Goal: Find specific page/section

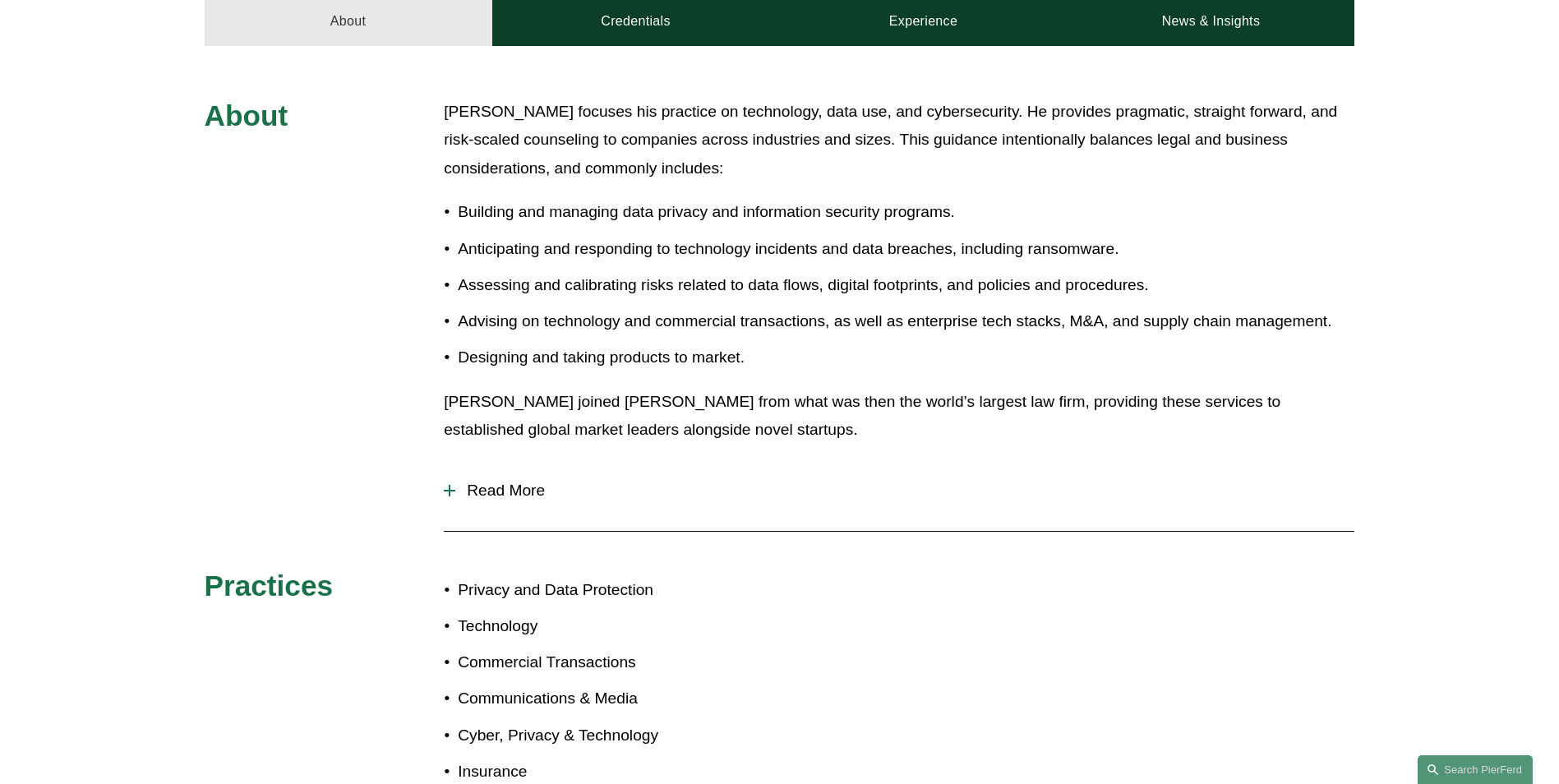
scroll to position [728, 0]
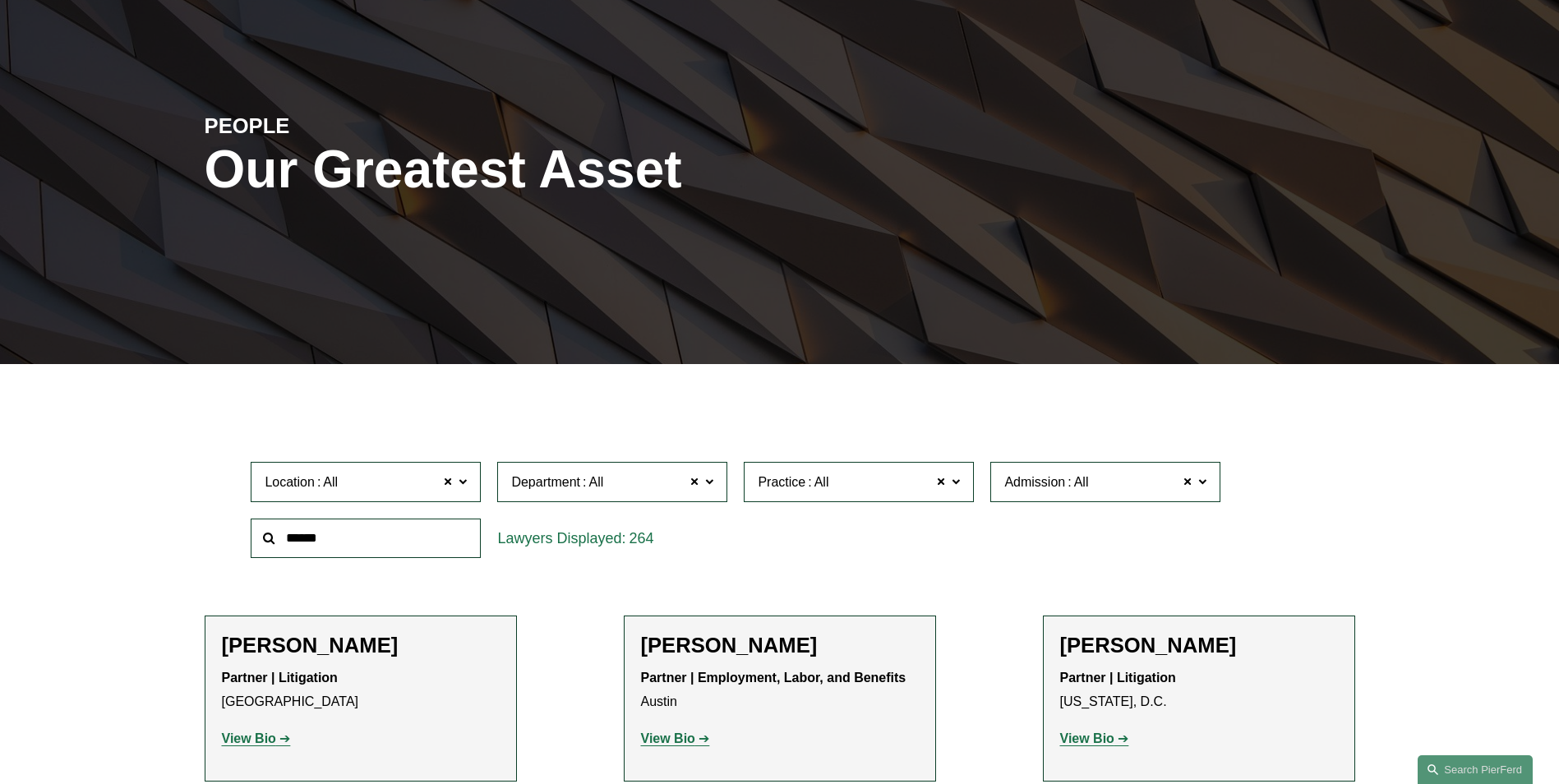
scroll to position [61, 0]
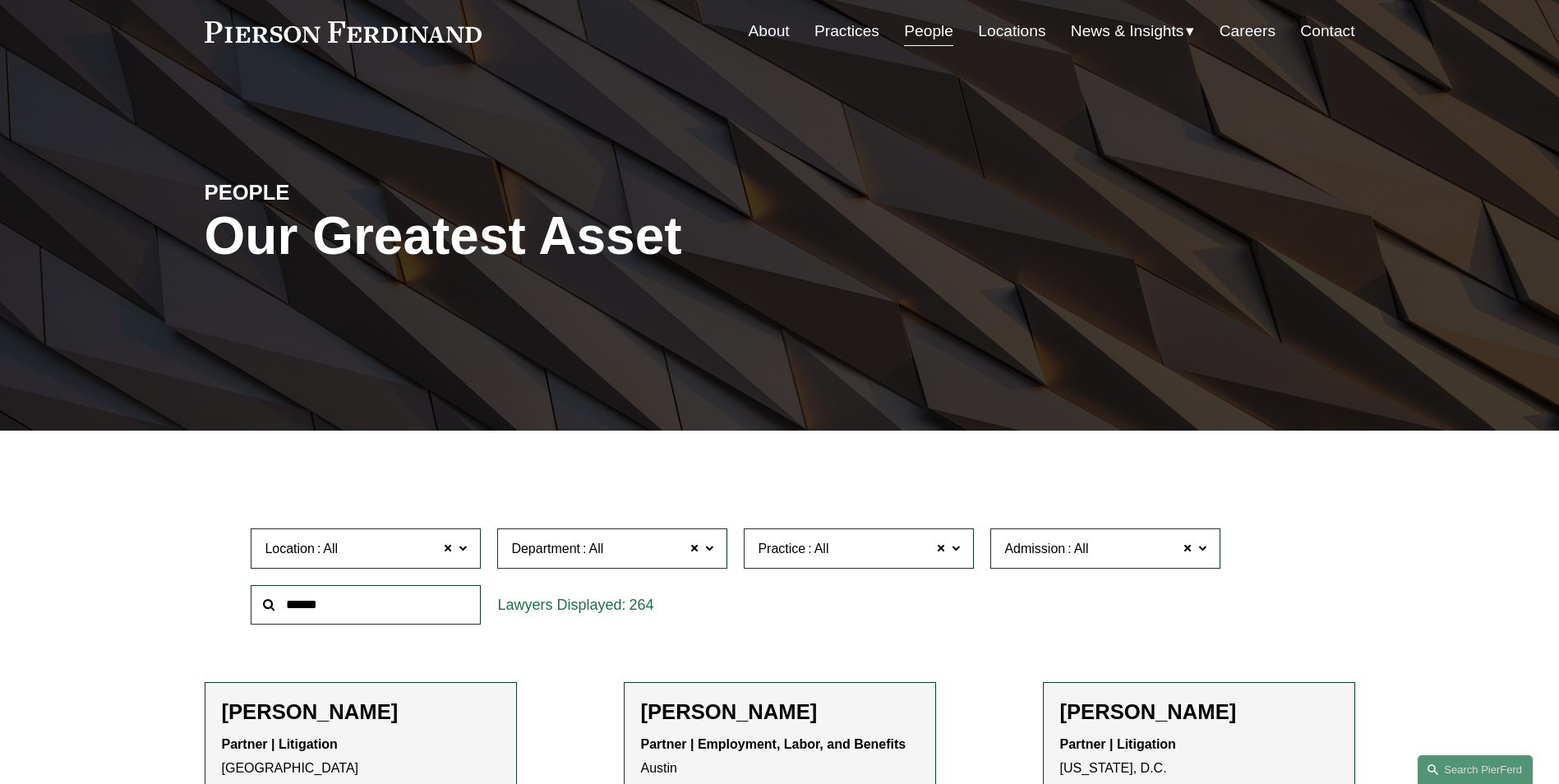
click at [356, 593] on input "text" at bounding box center [365, 605] width 230 height 40
type input "*****"
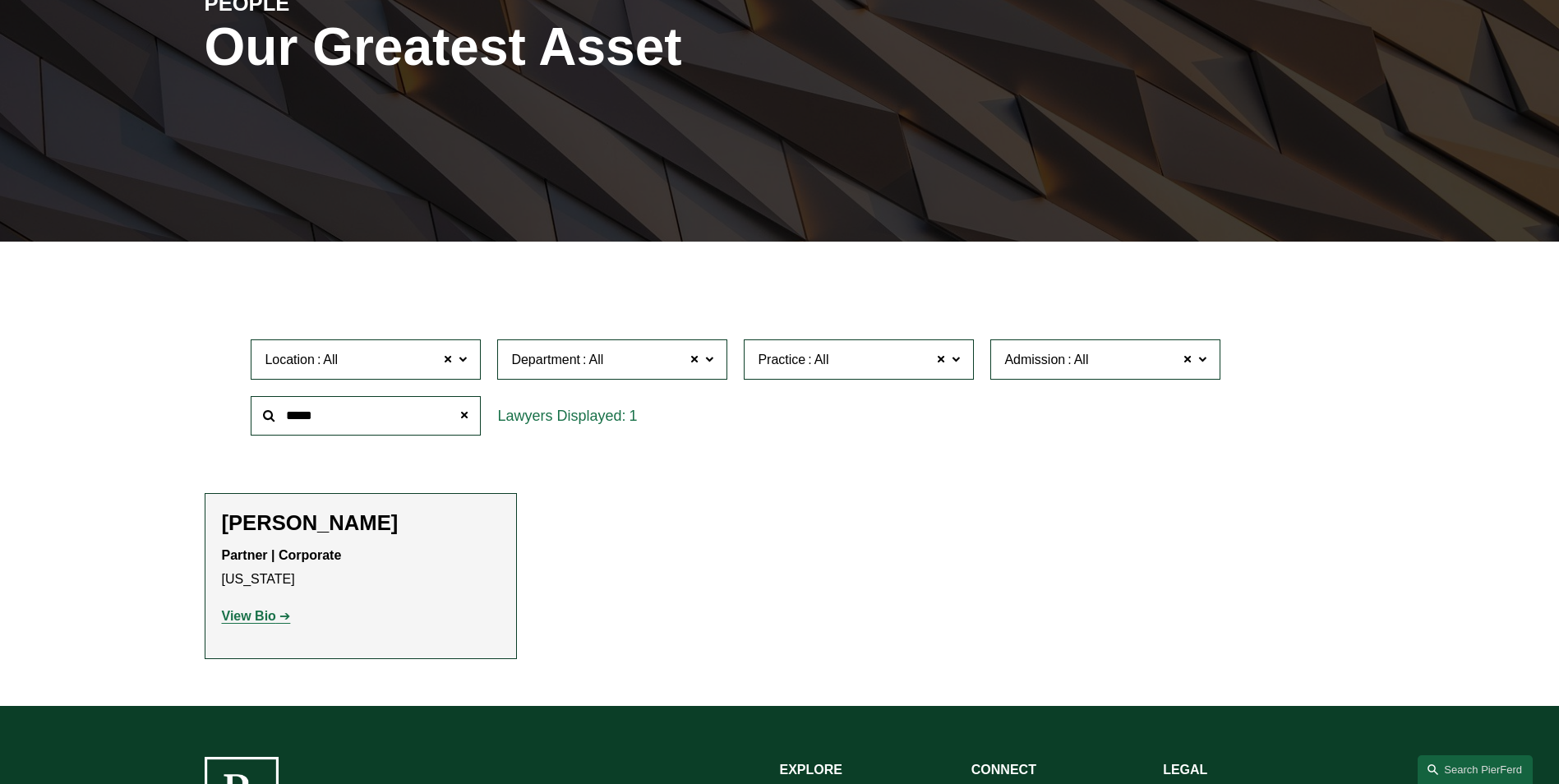
scroll to position [308, 0]
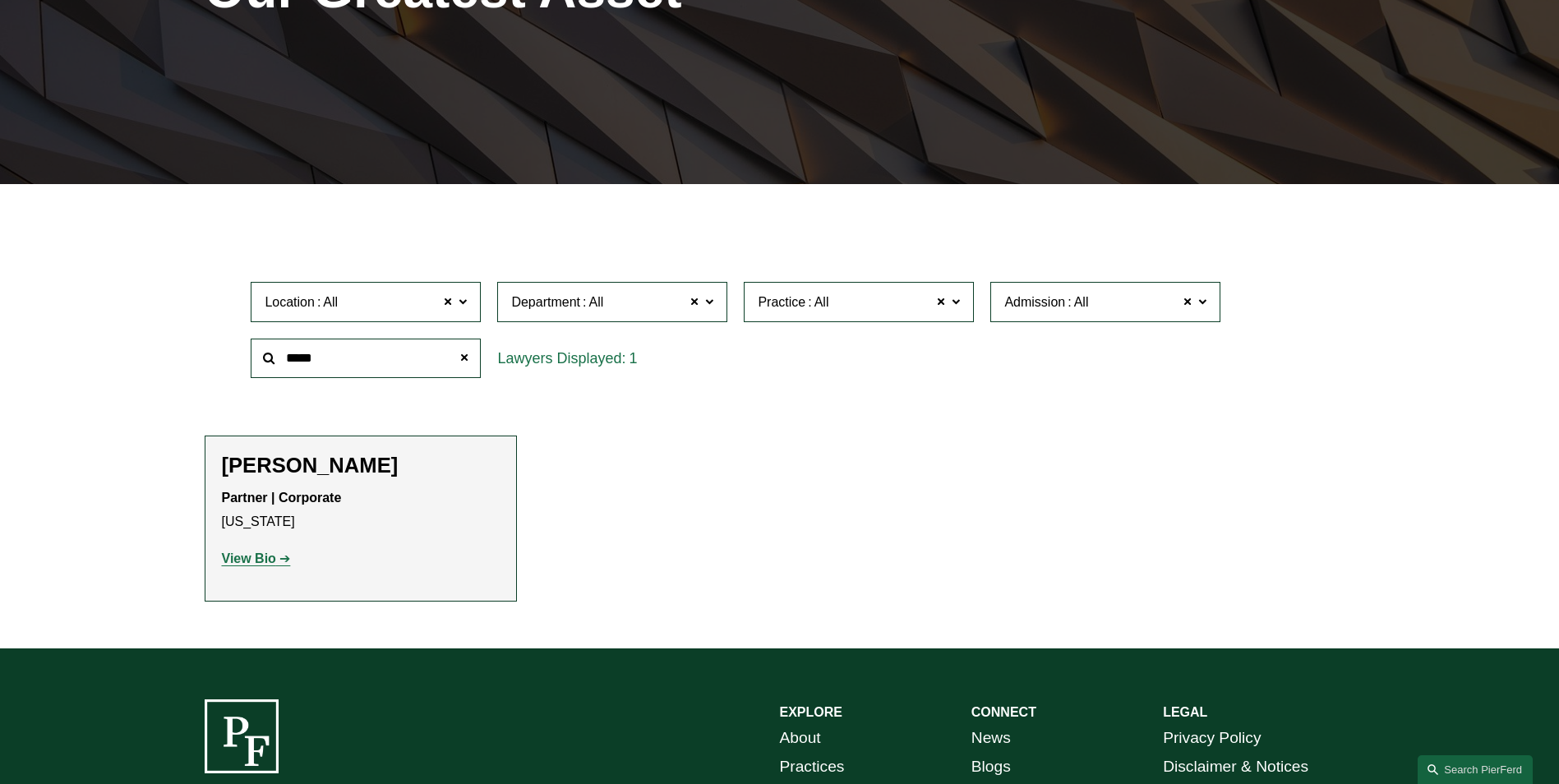
click at [251, 564] on strong "View Bio" at bounding box center [249, 559] width 54 height 14
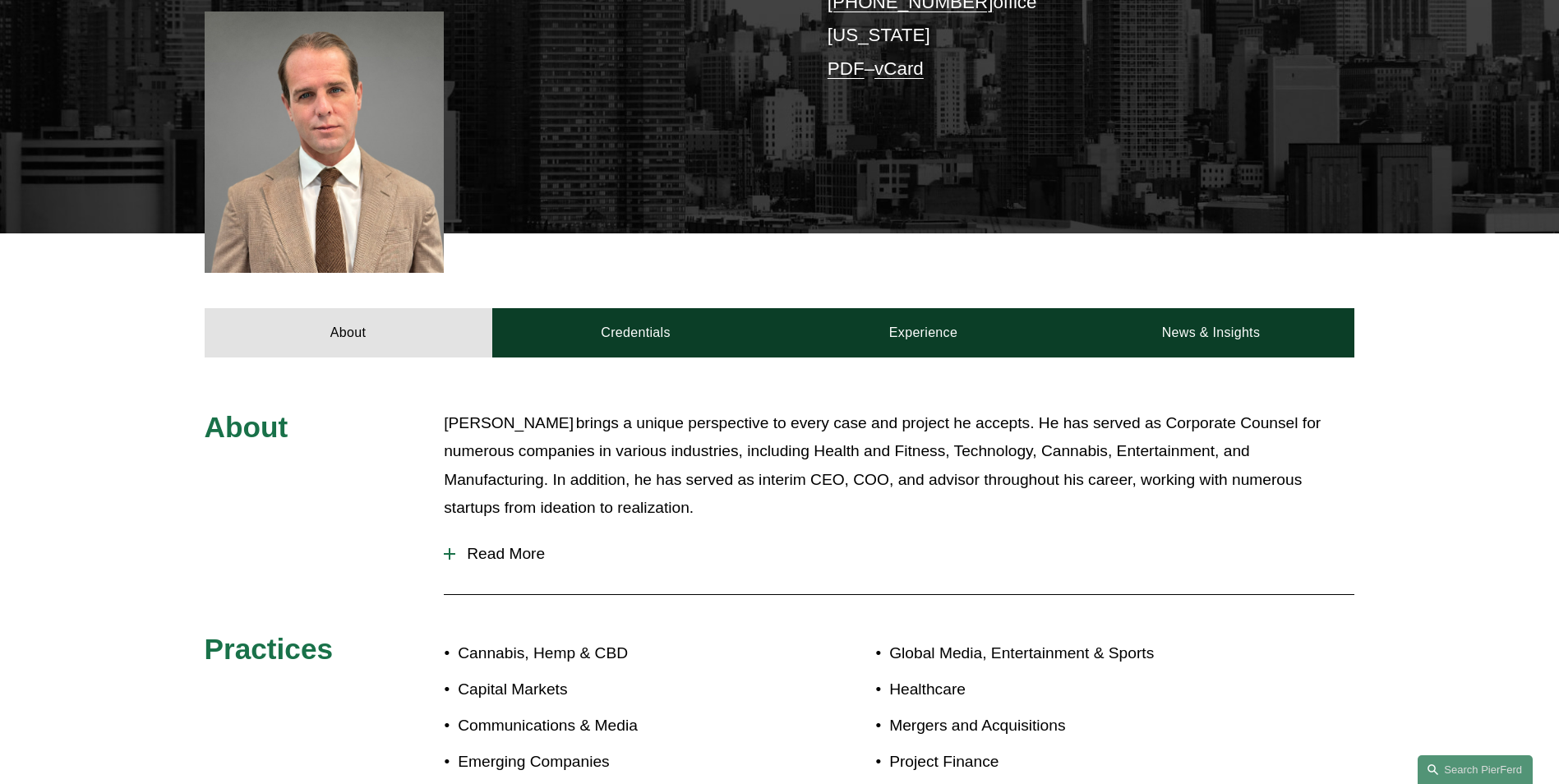
scroll to position [493, 0]
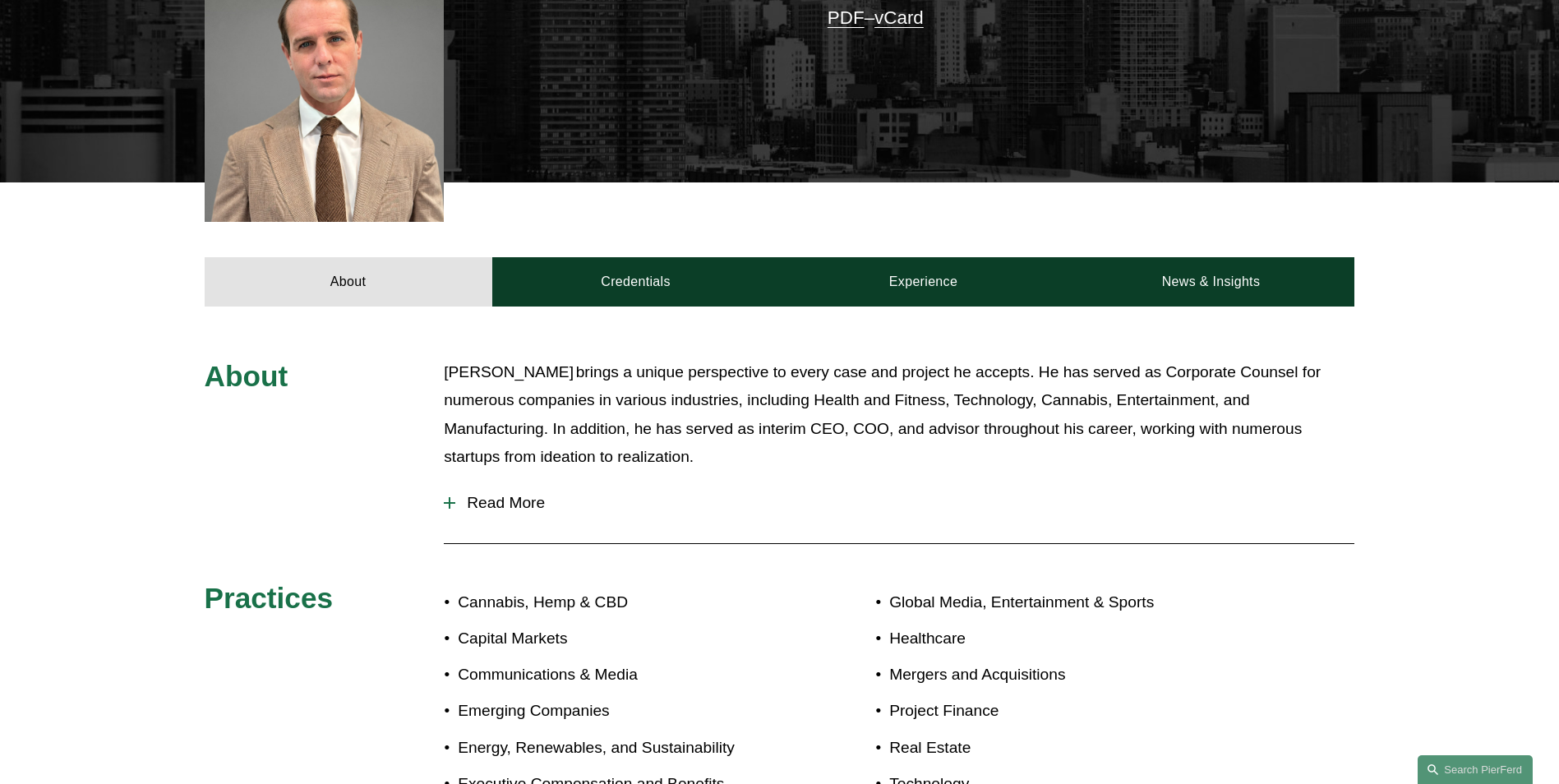
click at [521, 494] on span "Read More" at bounding box center [905, 502] width 899 height 18
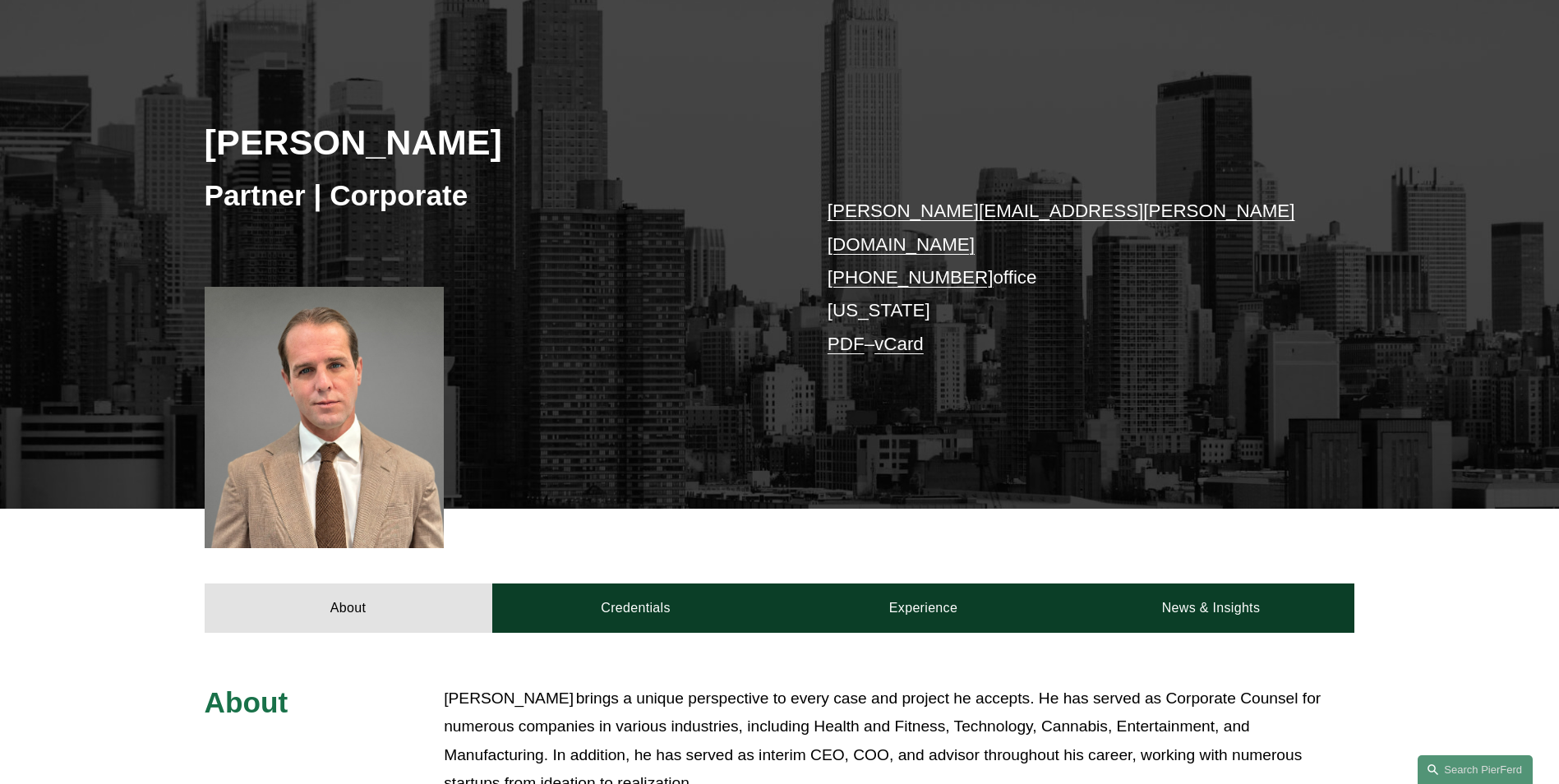
scroll to position [164, 0]
